Goal: Transaction & Acquisition: Purchase product/service

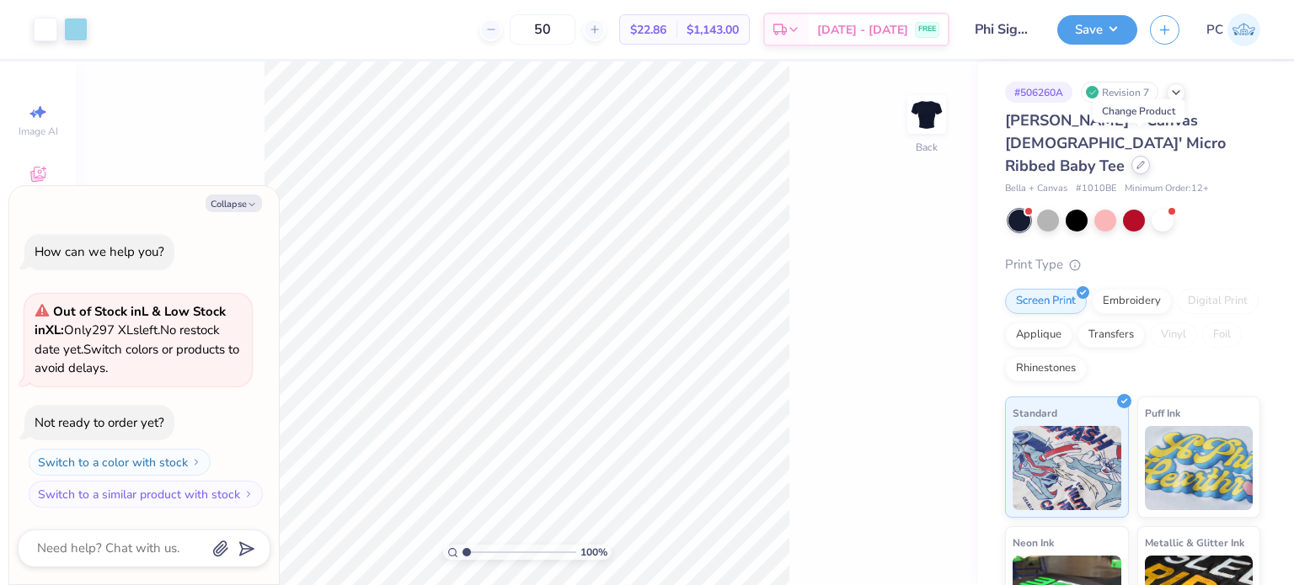
click at [1136, 161] on icon at bounding box center [1140, 165] width 8 height 8
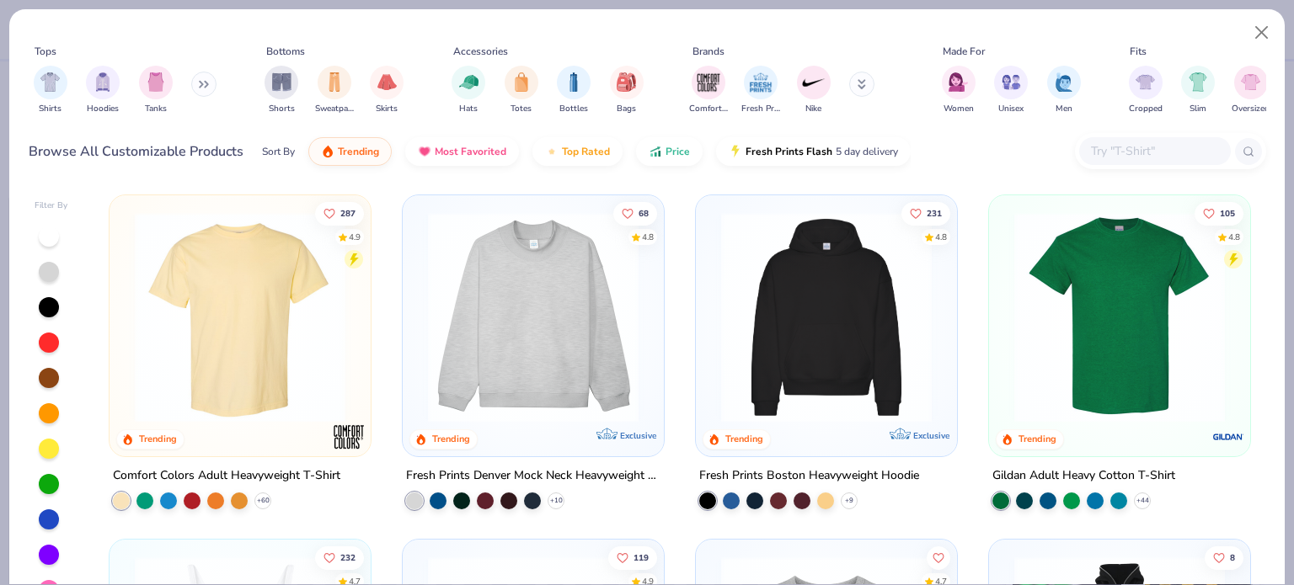
type textarea "x"
click at [1152, 140] on div at bounding box center [1155, 151] width 152 height 28
paste input "43005"
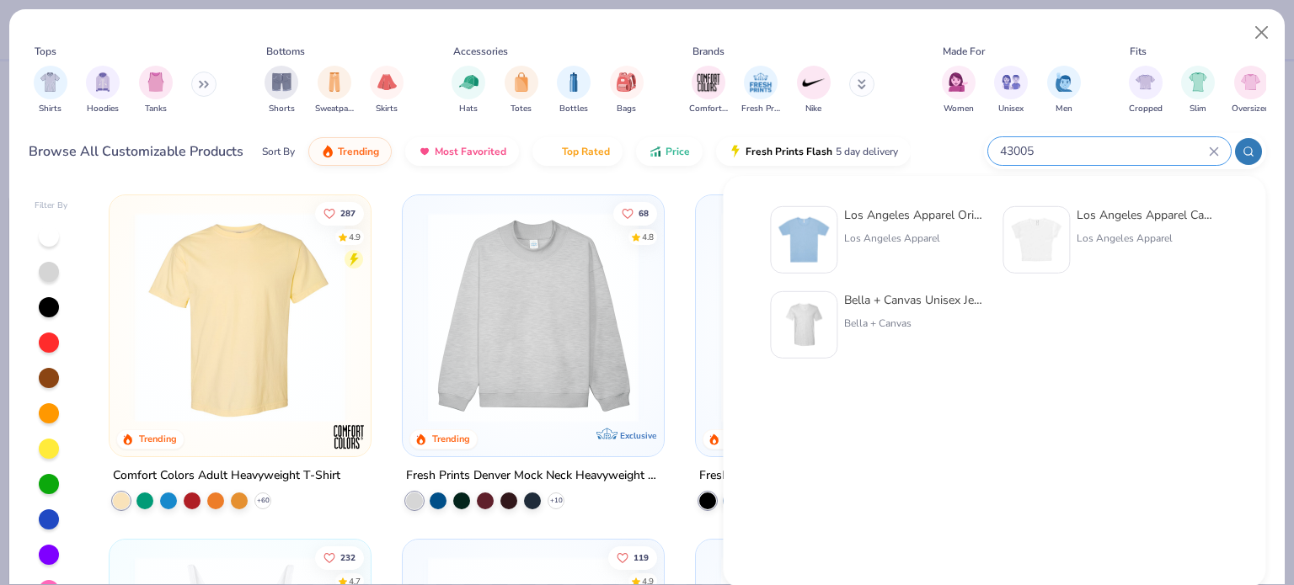
type input "43005"
click at [797, 225] on img at bounding box center [804, 240] width 52 height 52
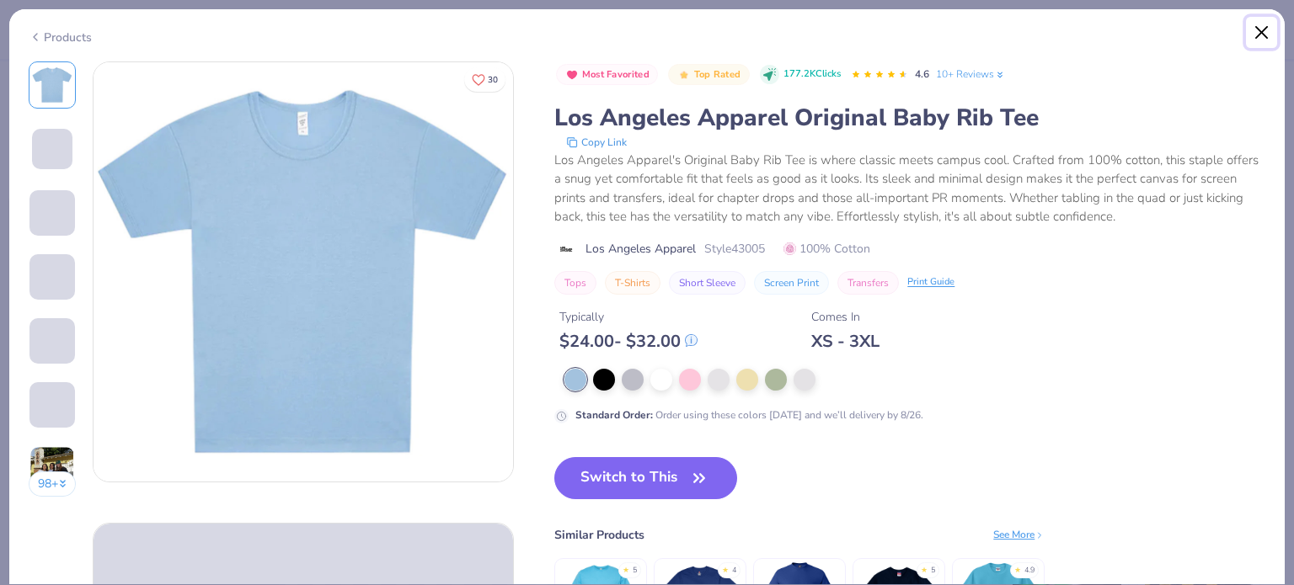
click at [1260, 32] on button "Close" at bounding box center [1262, 33] width 32 height 32
type textarea "x"
